Goal: Communication & Community: Connect with others

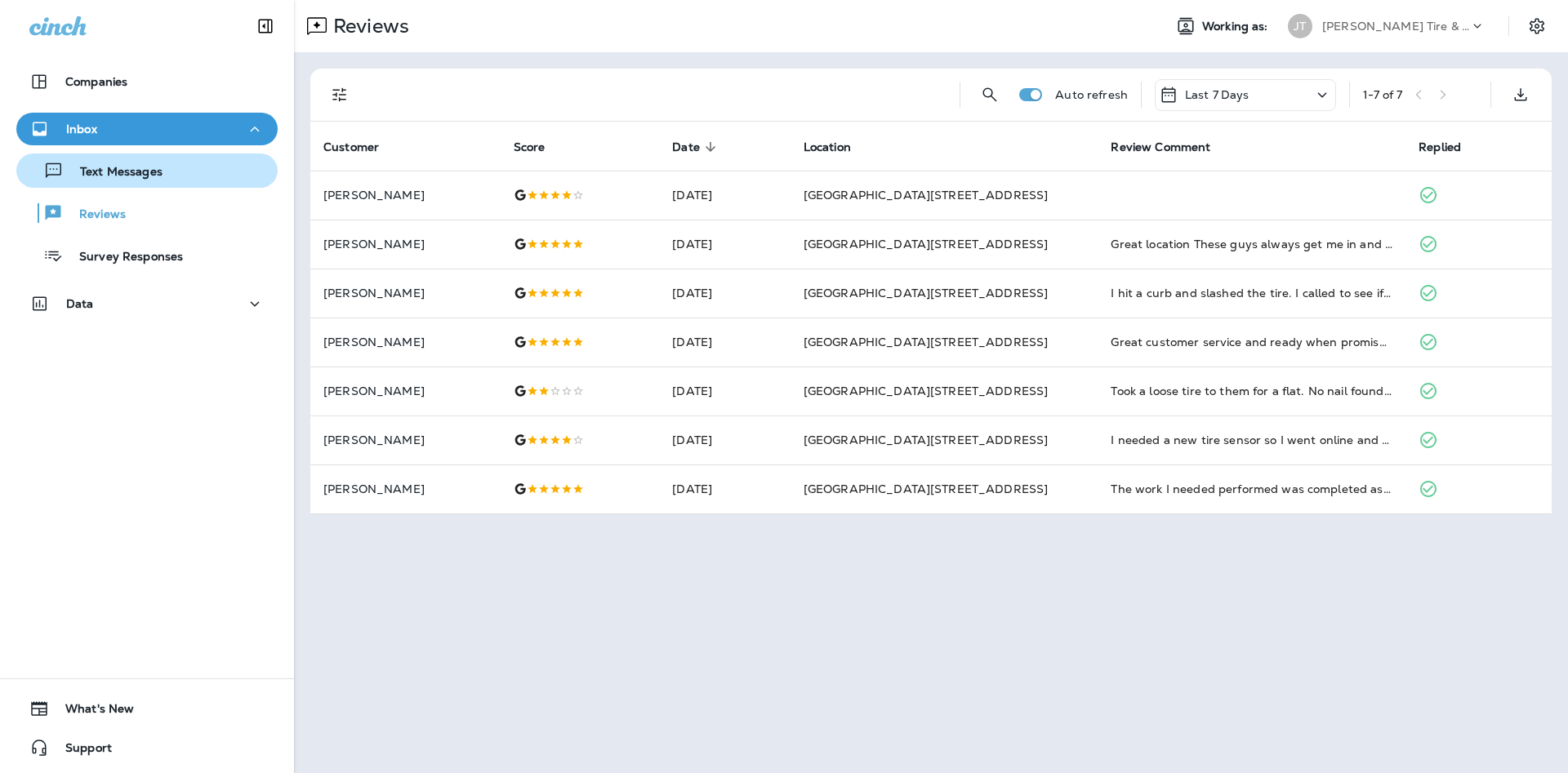
click at [157, 178] on p "Text Messages" at bounding box center [113, 173] width 99 height 16
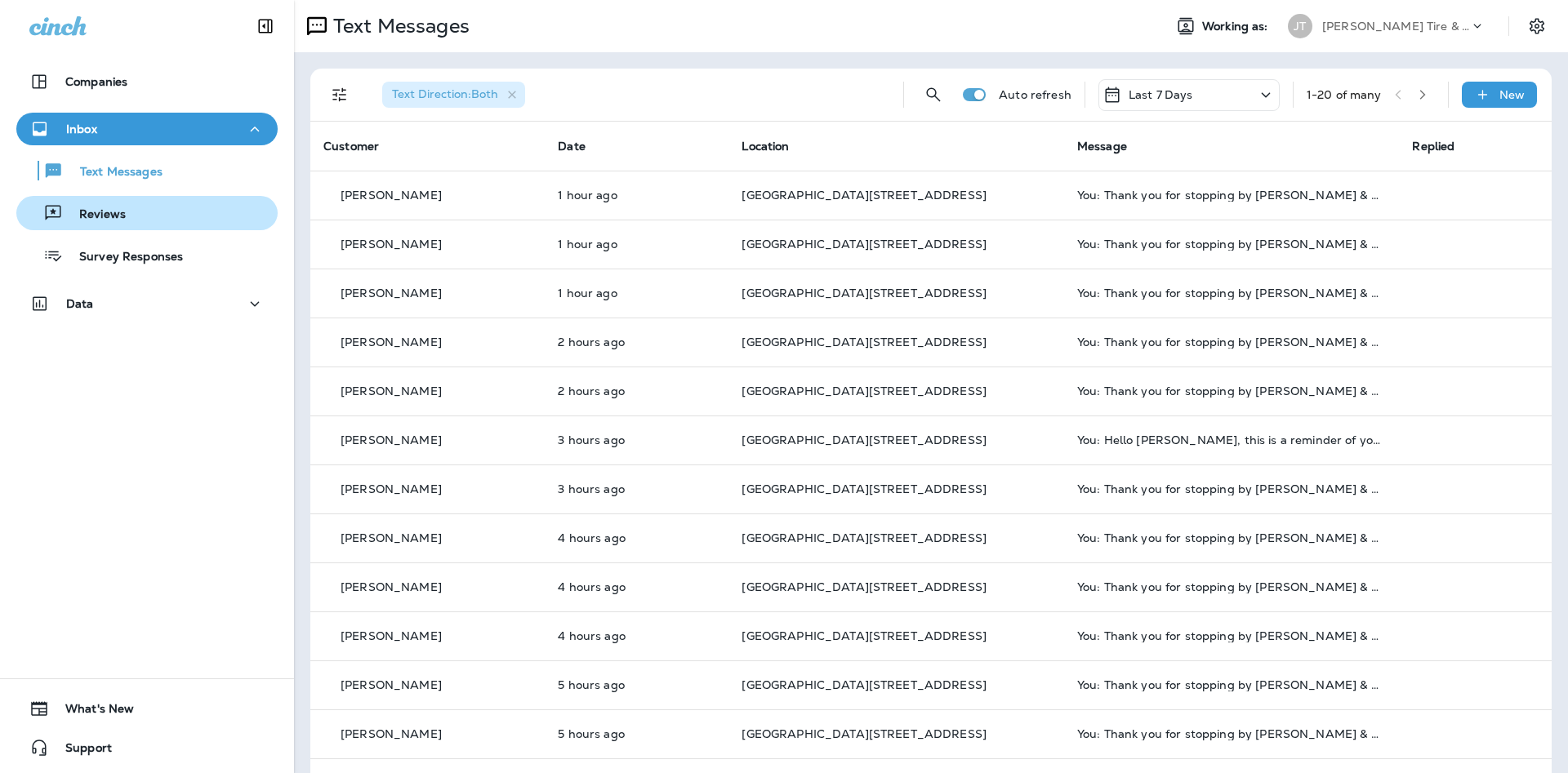
click at [120, 208] on p "Reviews" at bounding box center [94, 215] width 63 height 16
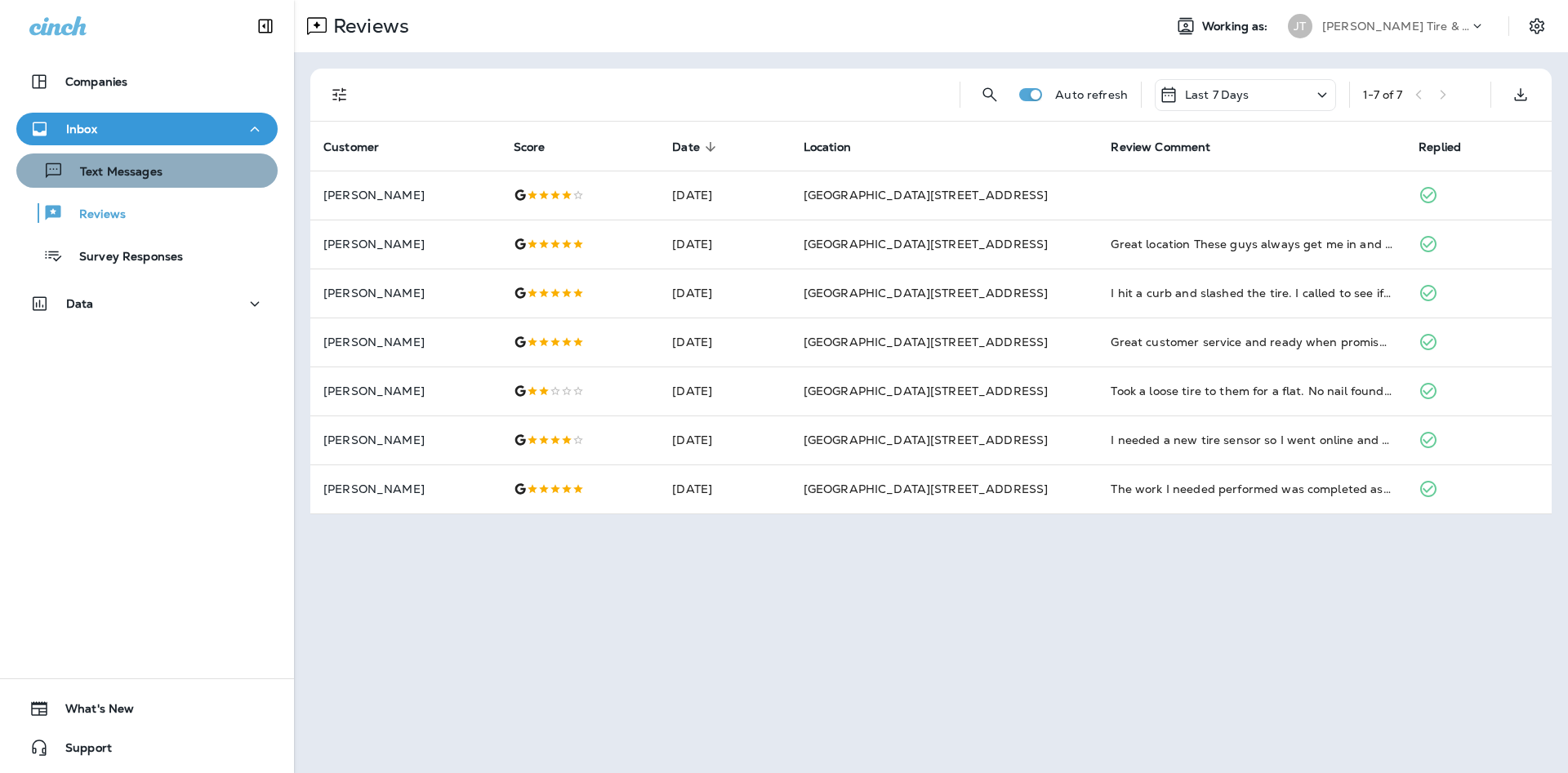
click at [213, 185] on button "Text Messages" at bounding box center [147, 170] width 261 height 34
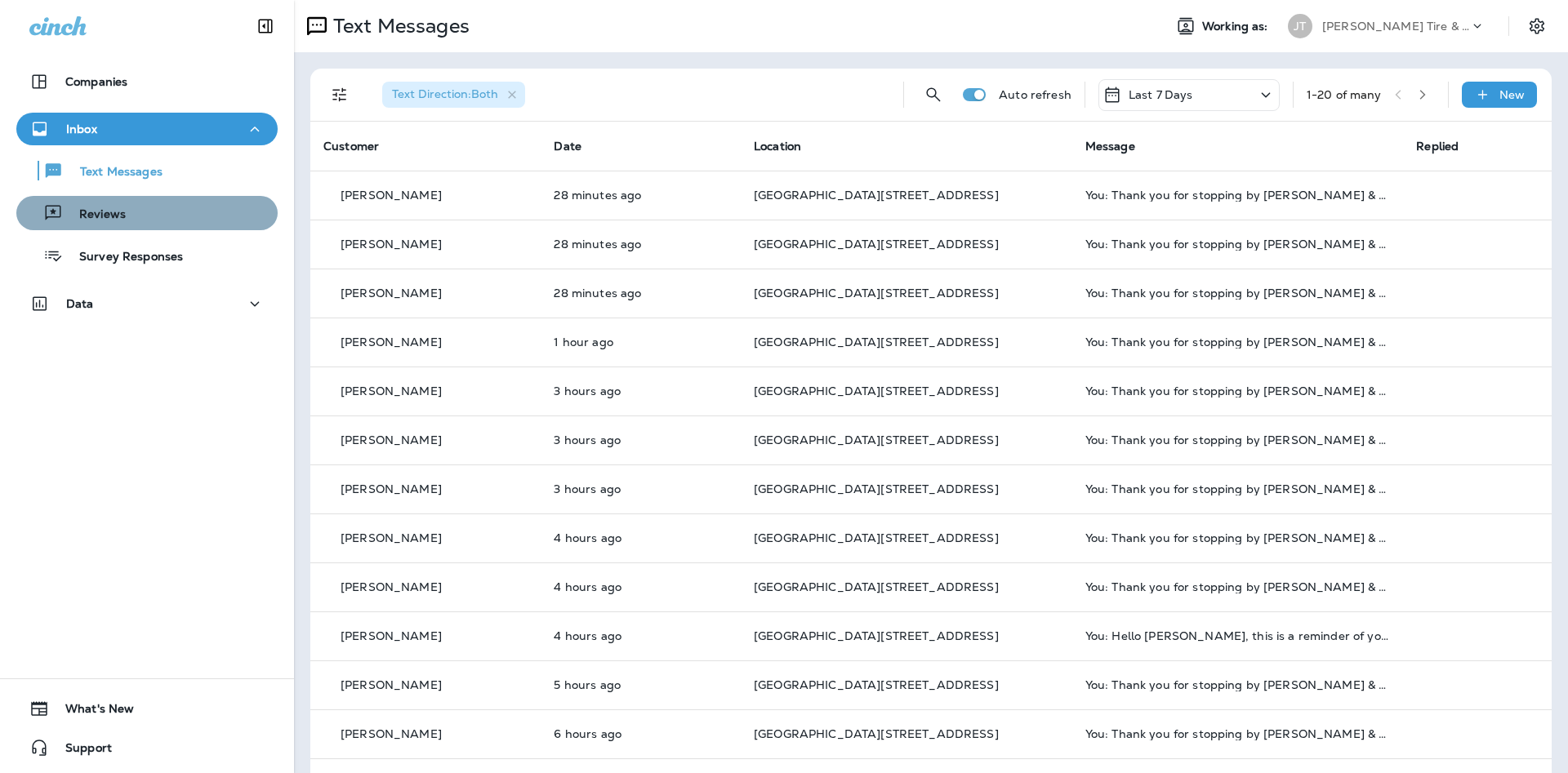
click at [162, 204] on div "Reviews" at bounding box center [147, 213] width 248 height 24
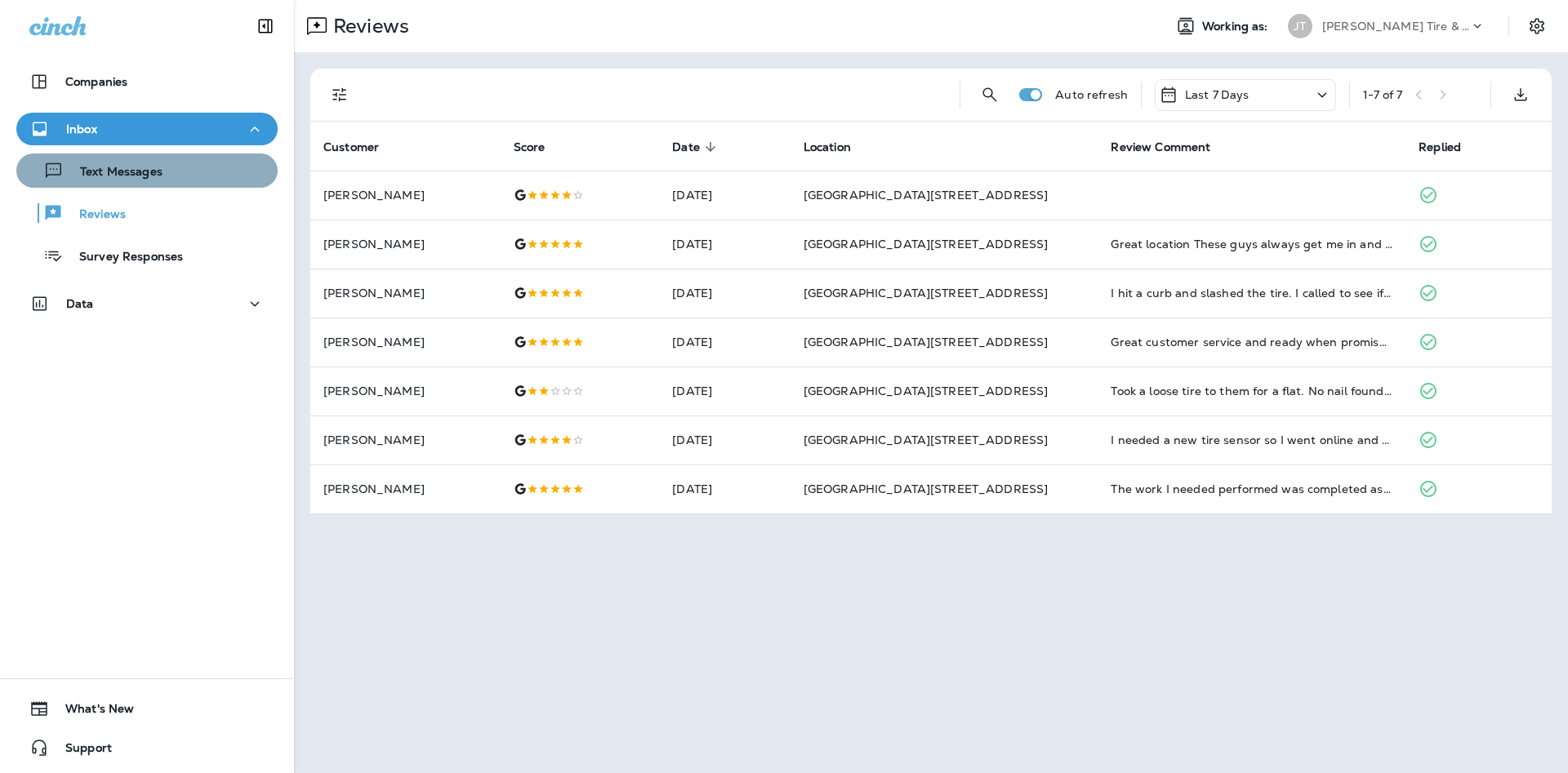
click at [173, 178] on div "Text Messages" at bounding box center [147, 170] width 248 height 24
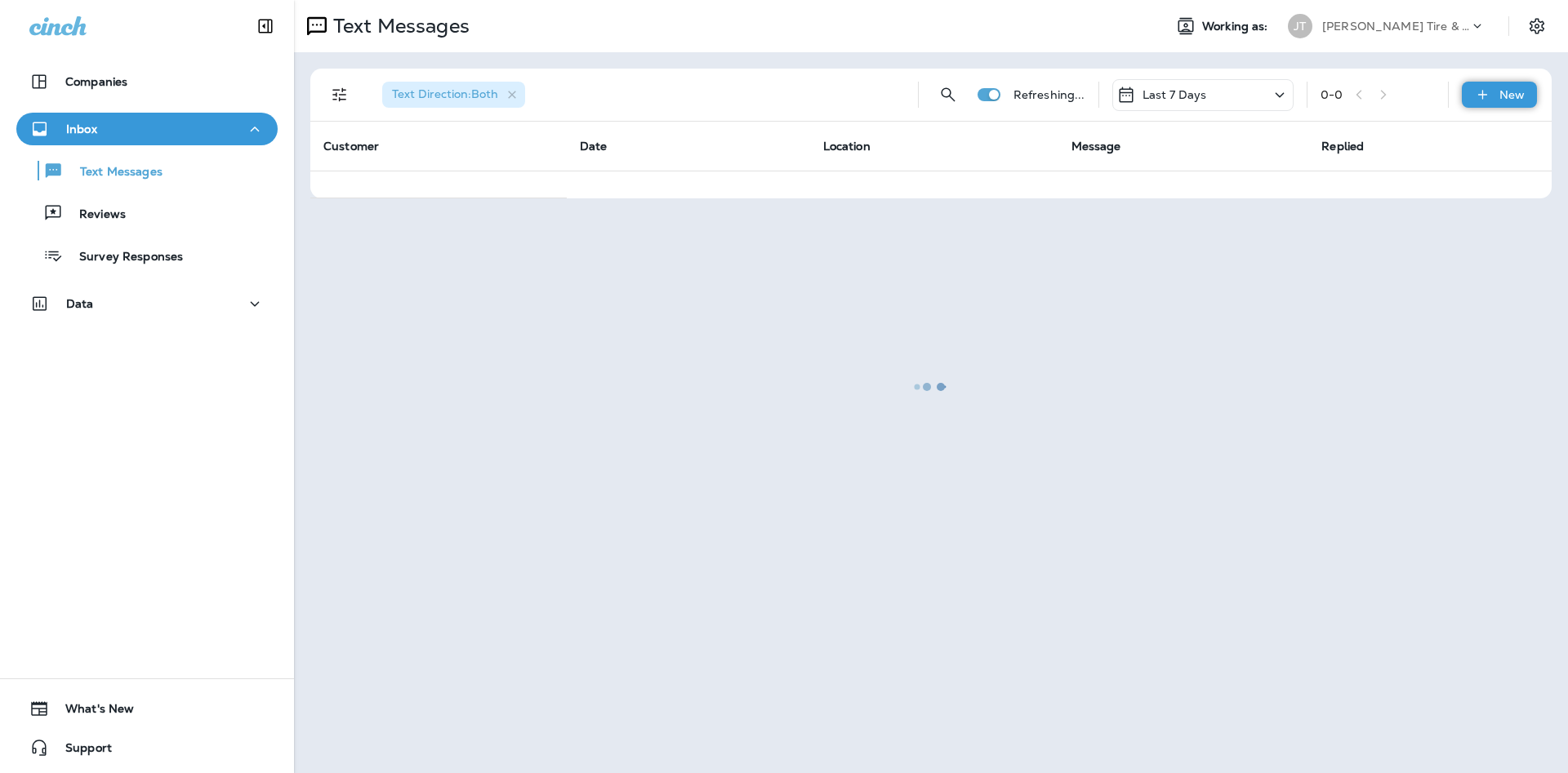
click at [1467, 91] on div "New" at bounding box center [1499, 94] width 75 height 26
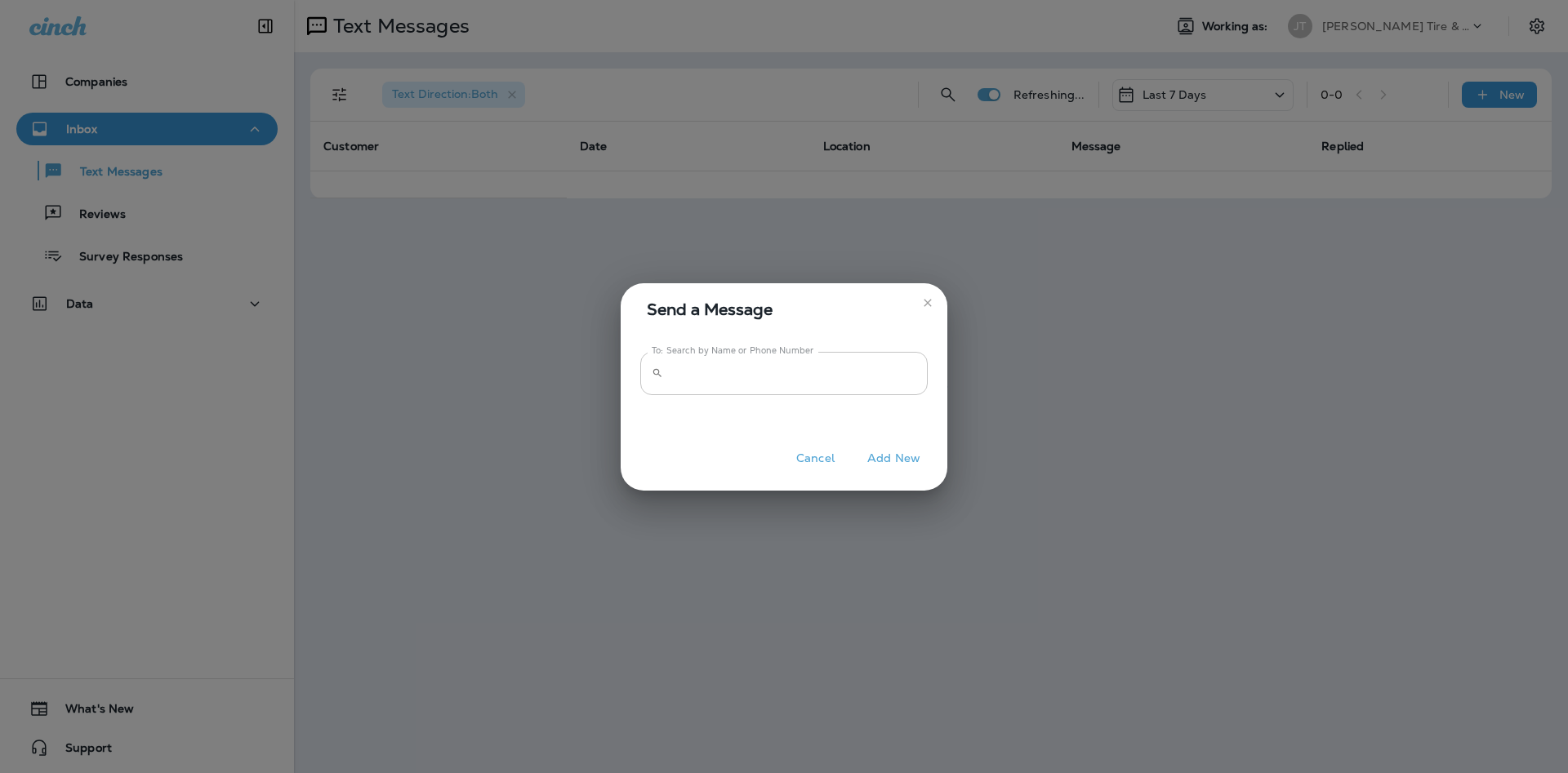
click at [833, 380] on input "To: Search by Name or Phone Number" at bounding box center [798, 374] width 258 height 44
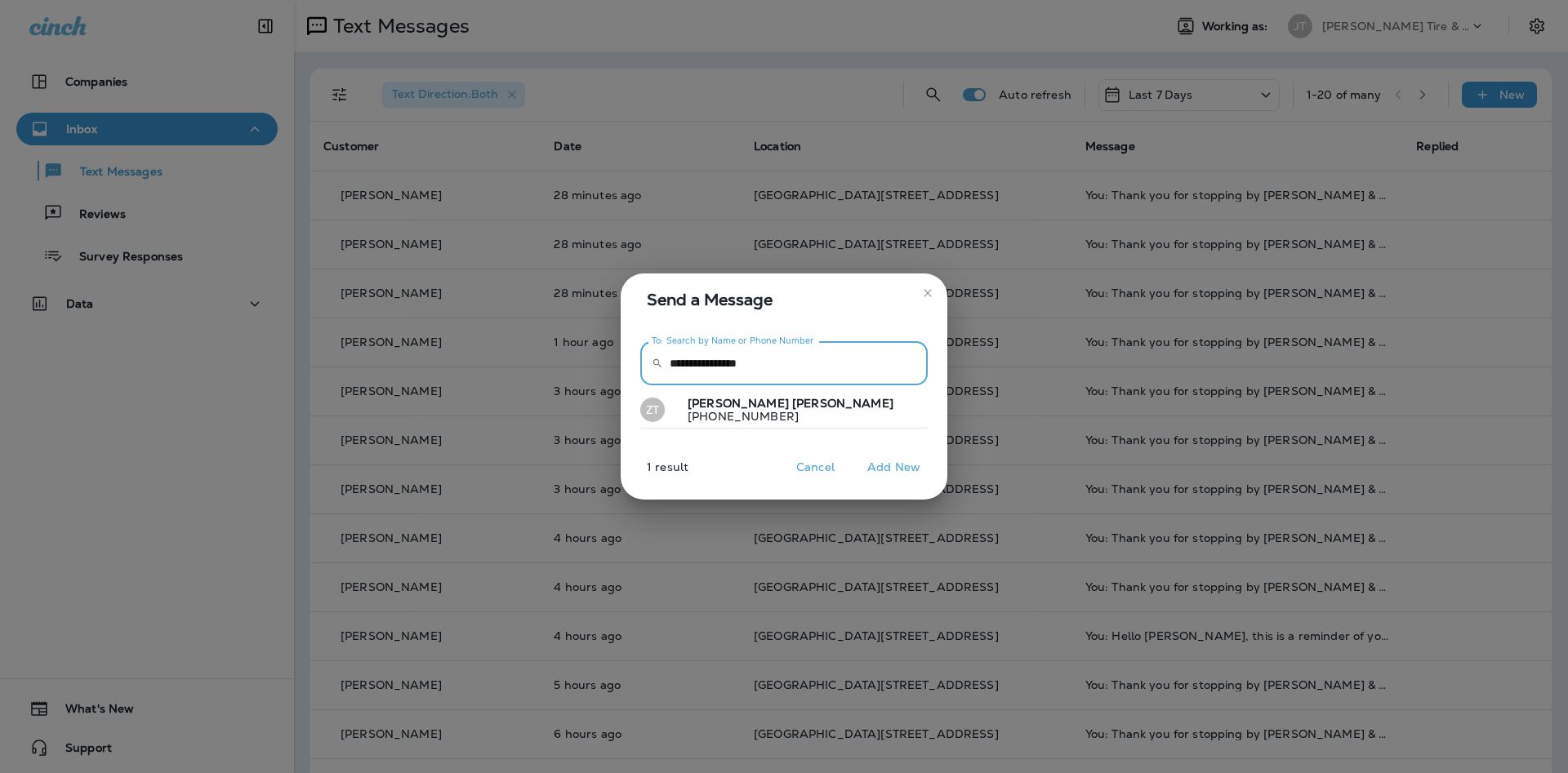
type input "**********"
click at [792, 407] on span "[PERSON_NAME]" at bounding box center [843, 404] width 101 height 15
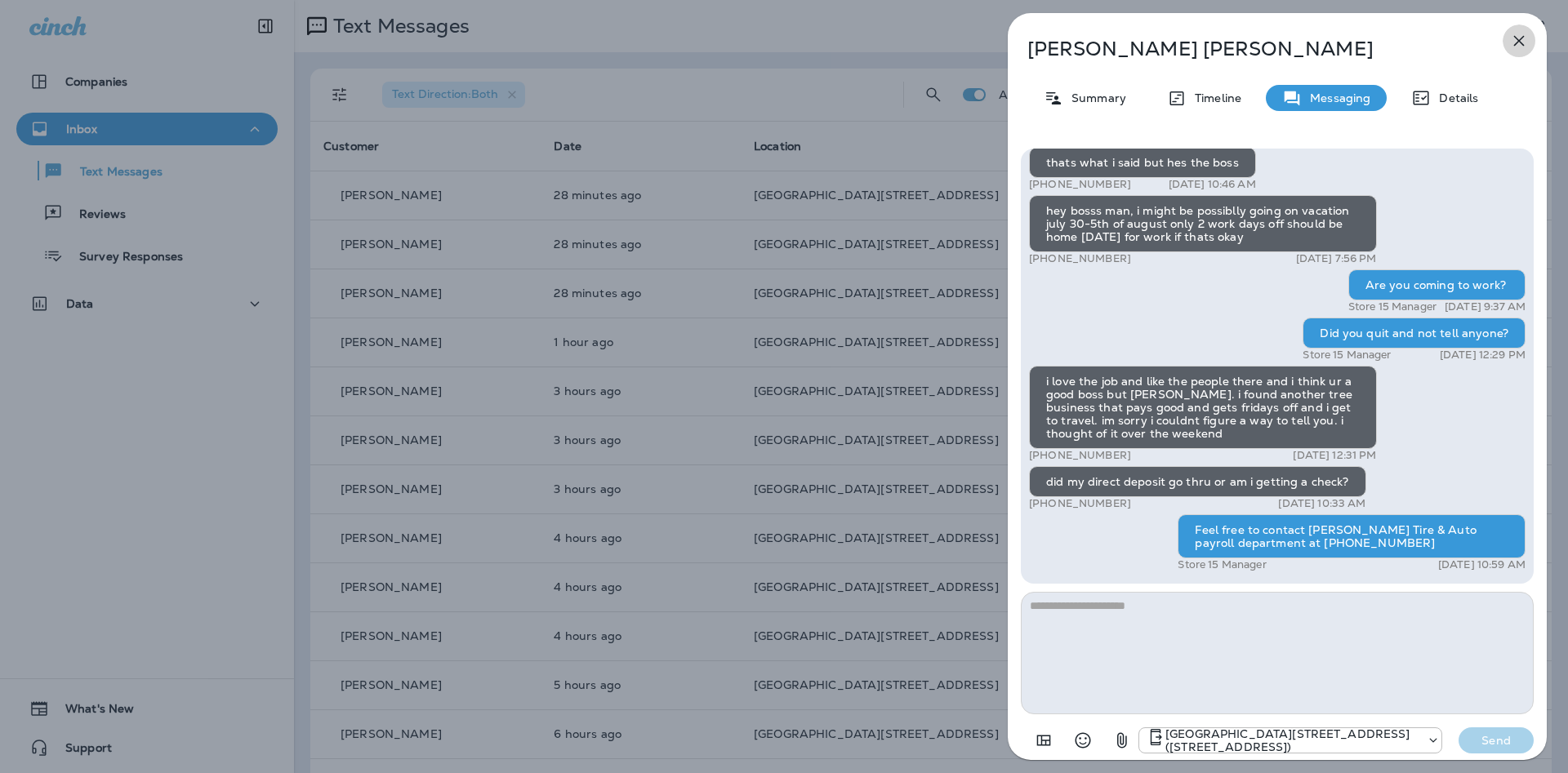
click at [1509, 46] on icon "button" at bounding box center [1518, 40] width 19 height 19
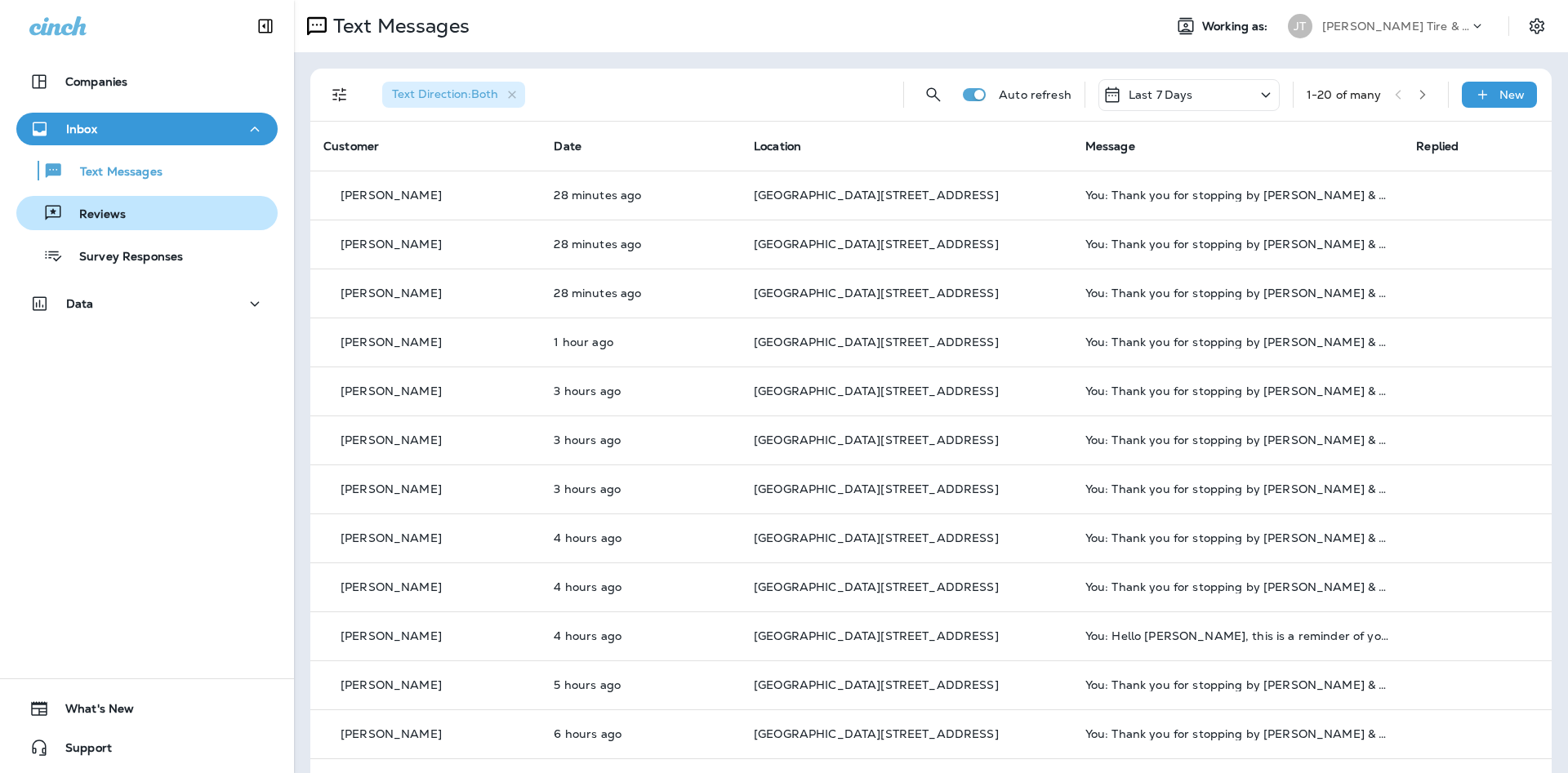
click at [156, 211] on div "Reviews" at bounding box center [147, 213] width 248 height 24
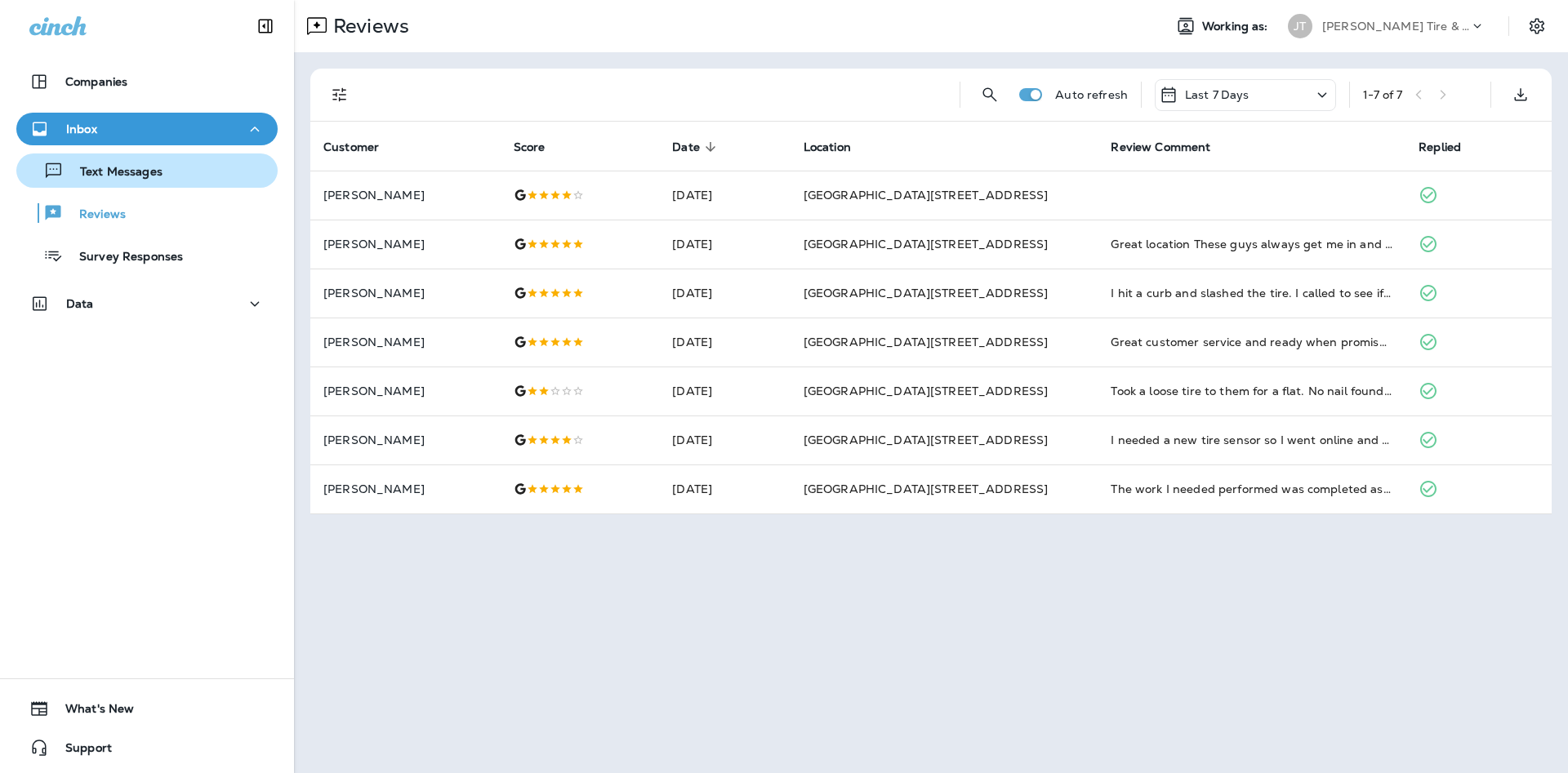
click at [102, 167] on p "Text Messages" at bounding box center [113, 173] width 99 height 16
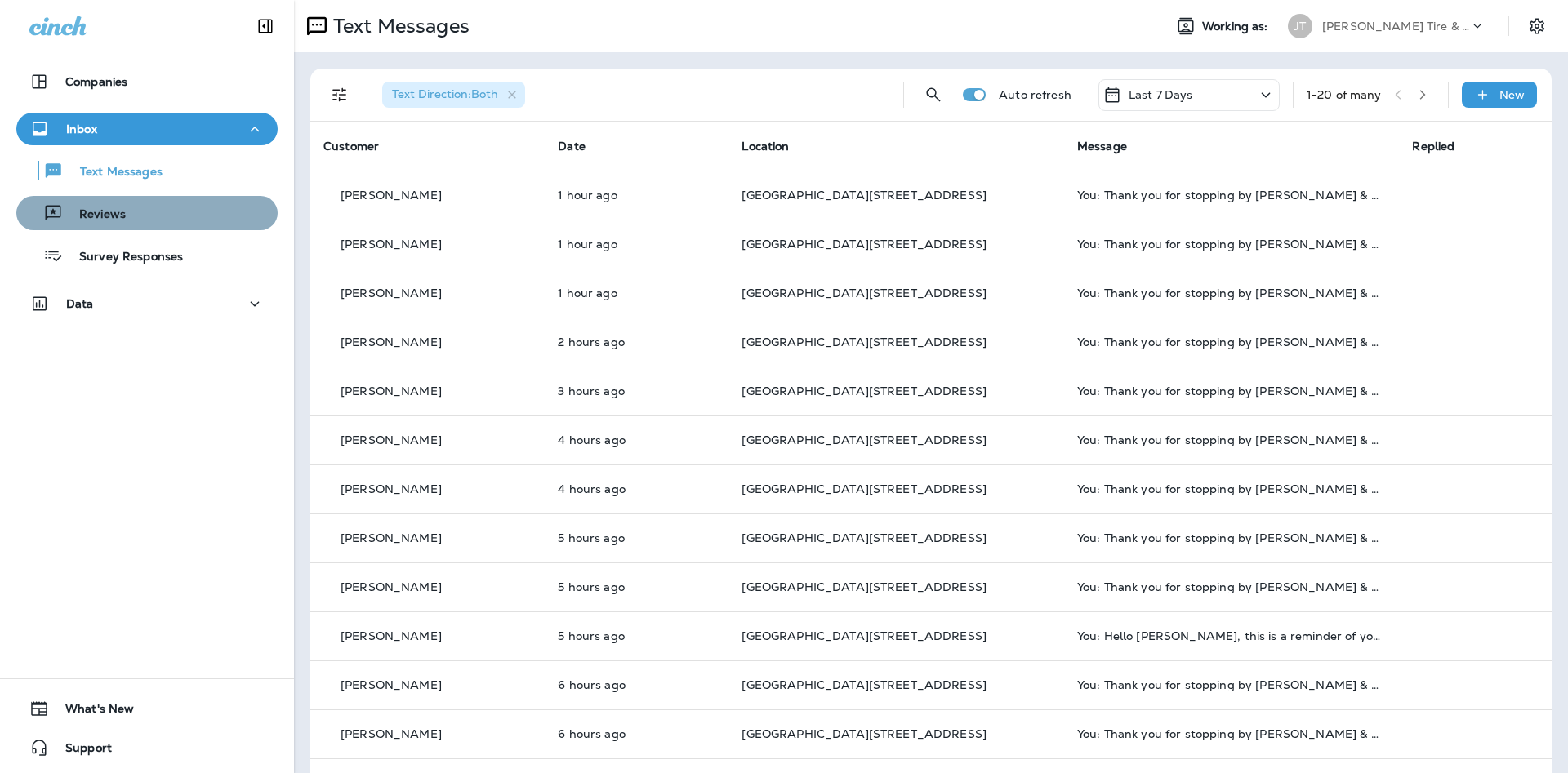
click at [163, 223] on div "Reviews" at bounding box center [147, 213] width 248 height 24
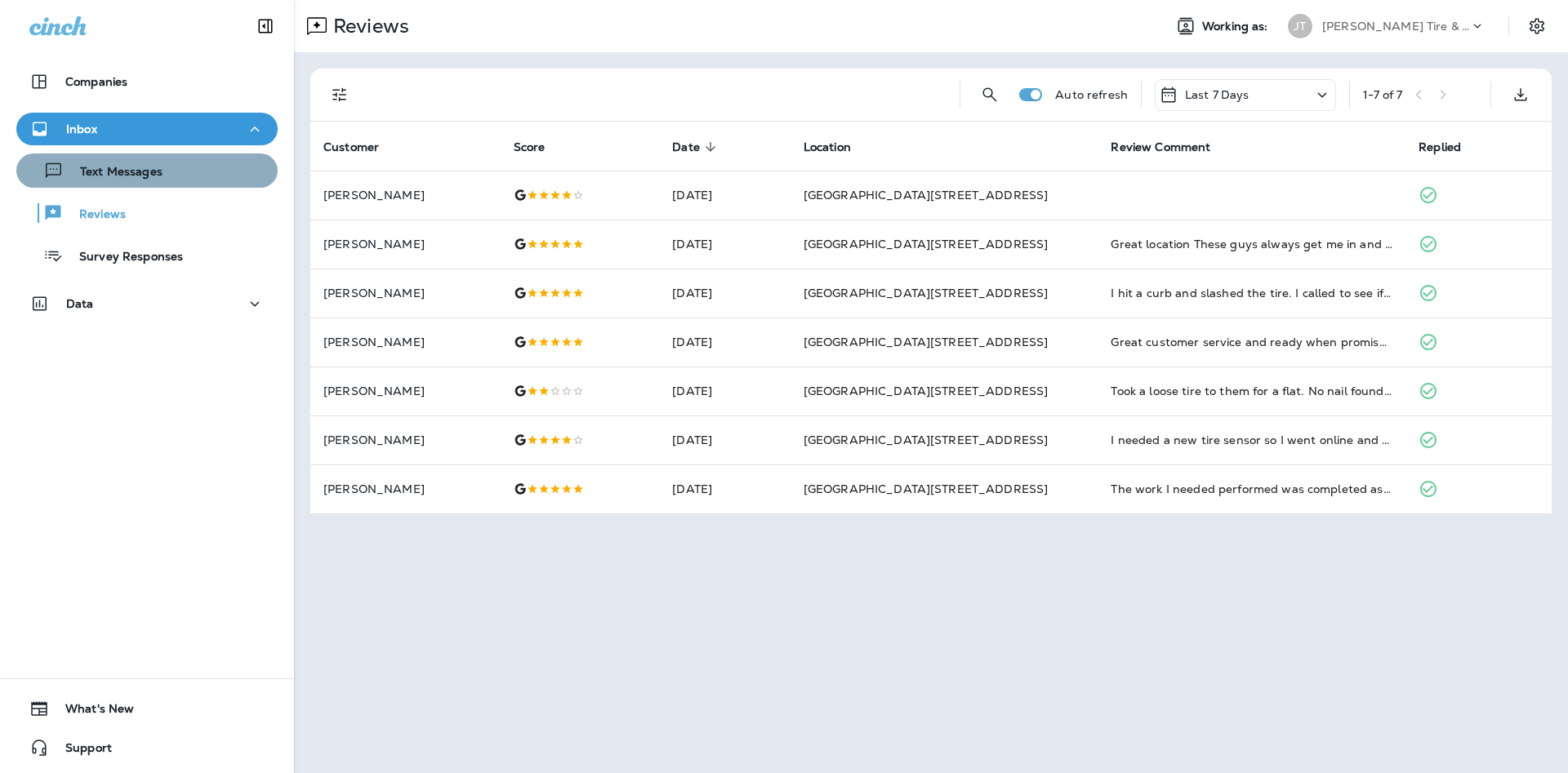
click at [121, 182] on div "Text Messages" at bounding box center [92, 170] width 140 height 24
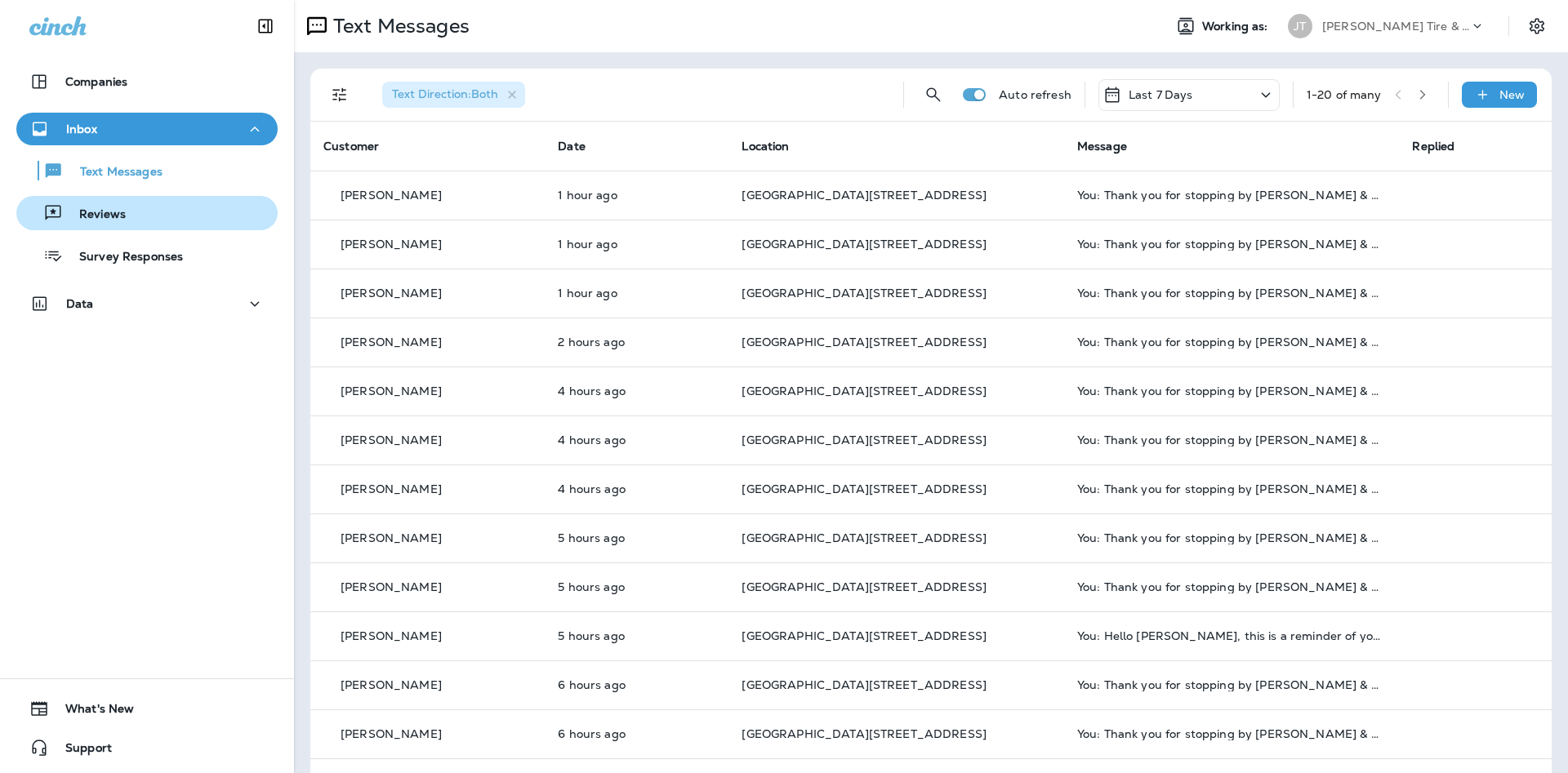
click at [137, 210] on div "Reviews" at bounding box center [147, 213] width 248 height 24
